Goal: Task Accomplishment & Management: Use online tool/utility

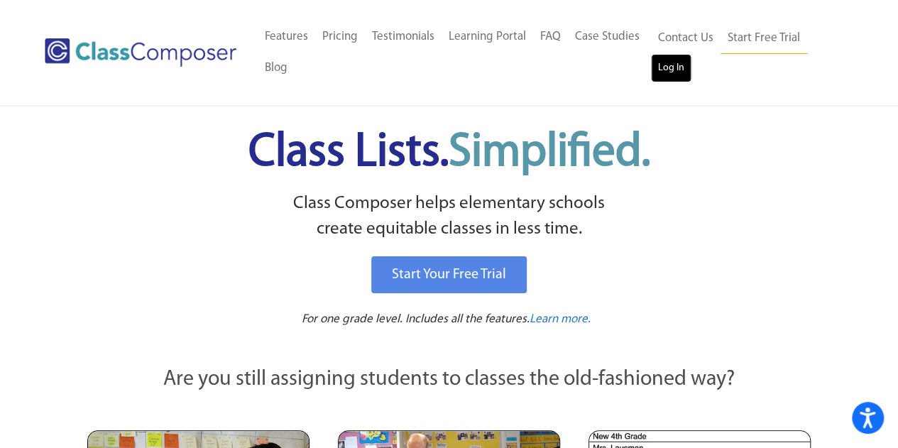
click at [680, 76] on link "Log In" at bounding box center [671, 68] width 40 height 28
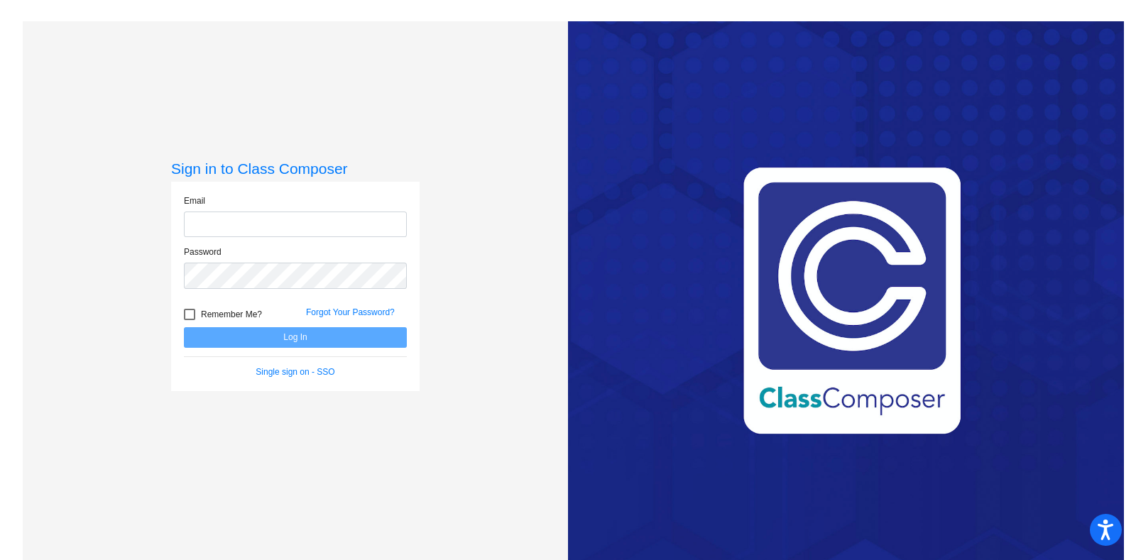
type input "carol.herchelroath@lcps.org"
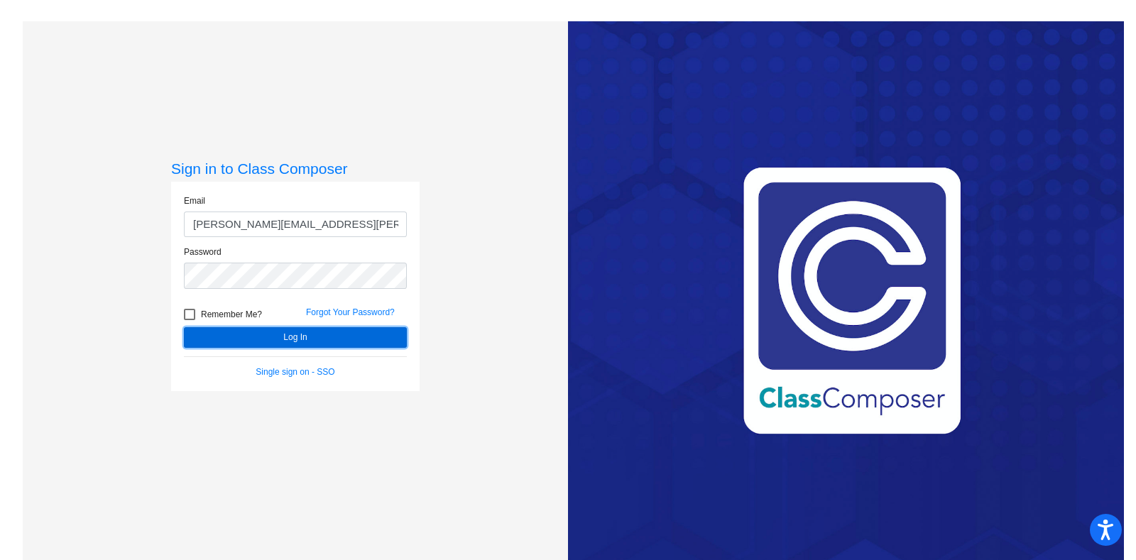
click at [300, 334] on button "Log In" at bounding box center [295, 337] width 223 height 21
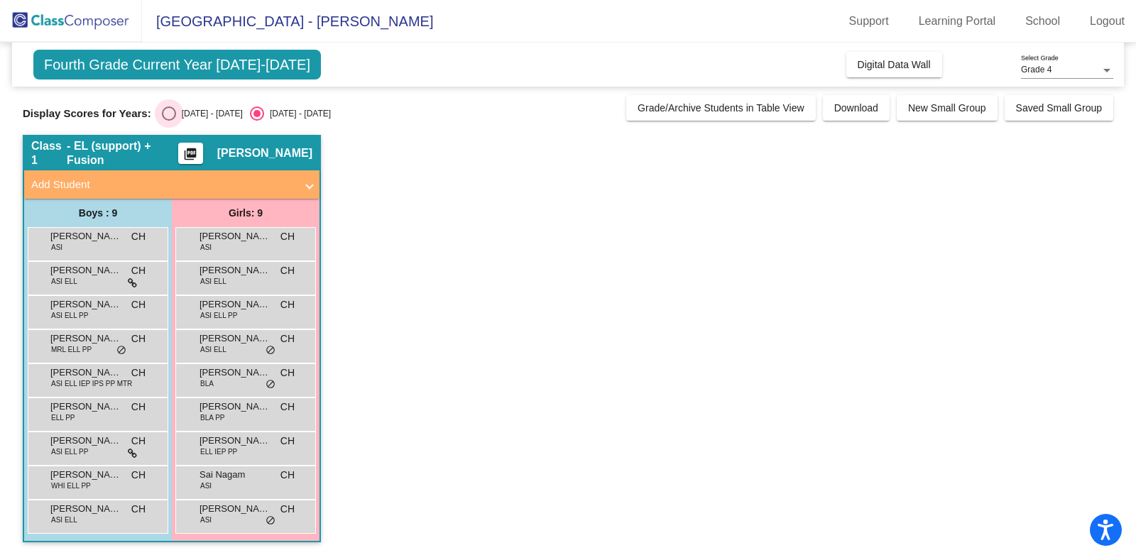
click at [169, 113] on div "Select an option" at bounding box center [169, 114] width 14 height 14
click at [169, 121] on input "2024 - 2025" at bounding box center [168, 121] width 1 height 1
radio input "true"
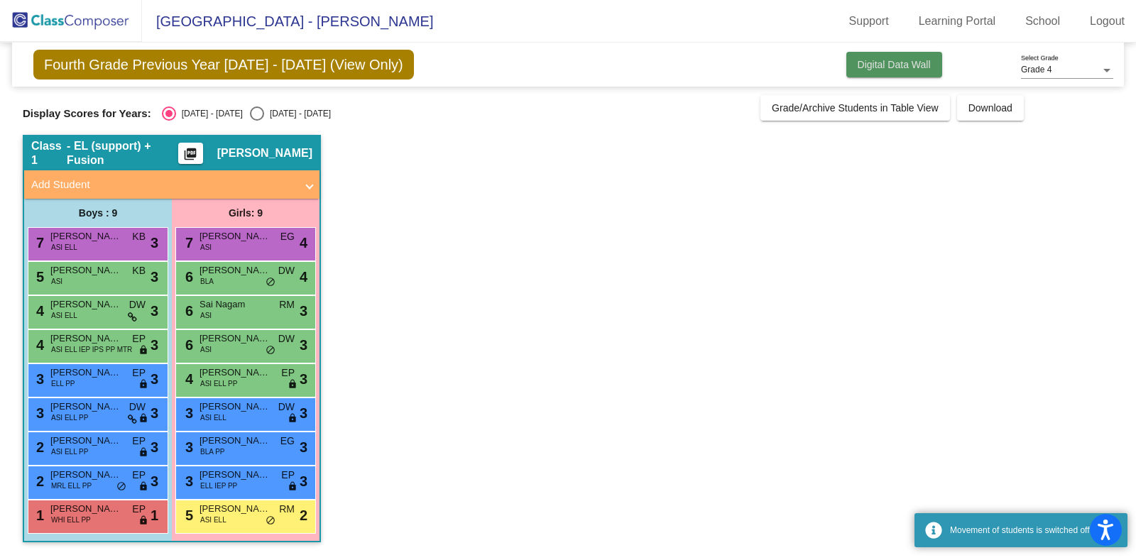
click at [878, 68] on span "Digital Data Wall" at bounding box center [894, 64] width 73 height 11
